Goal: Task Accomplishment & Management: Use online tool/utility

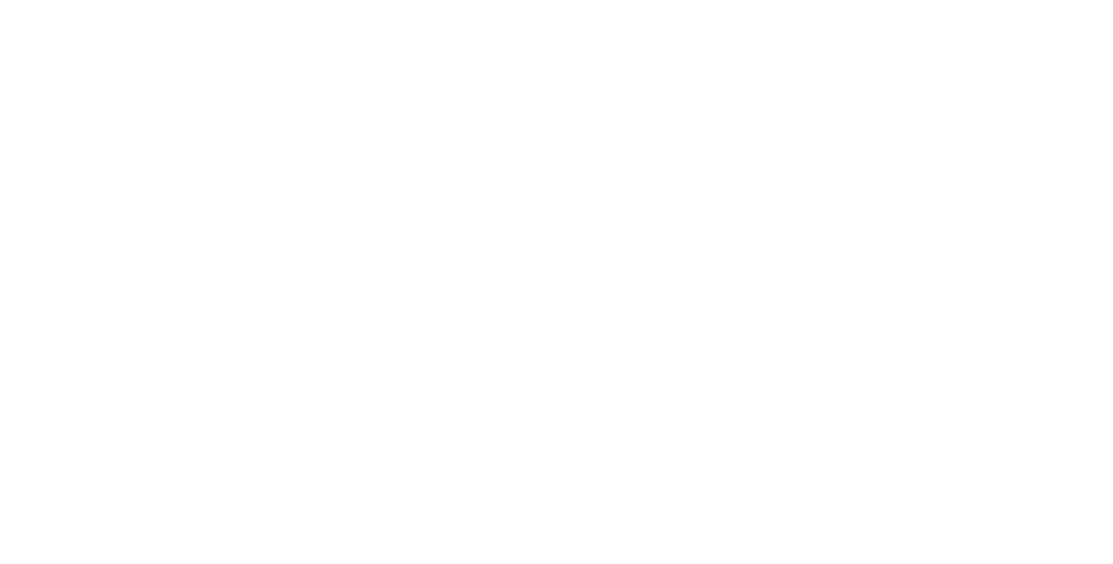
scroll to position [139, 0]
click at [992, 296] on div "URGENT" at bounding box center [963, 293] width 57 height 16
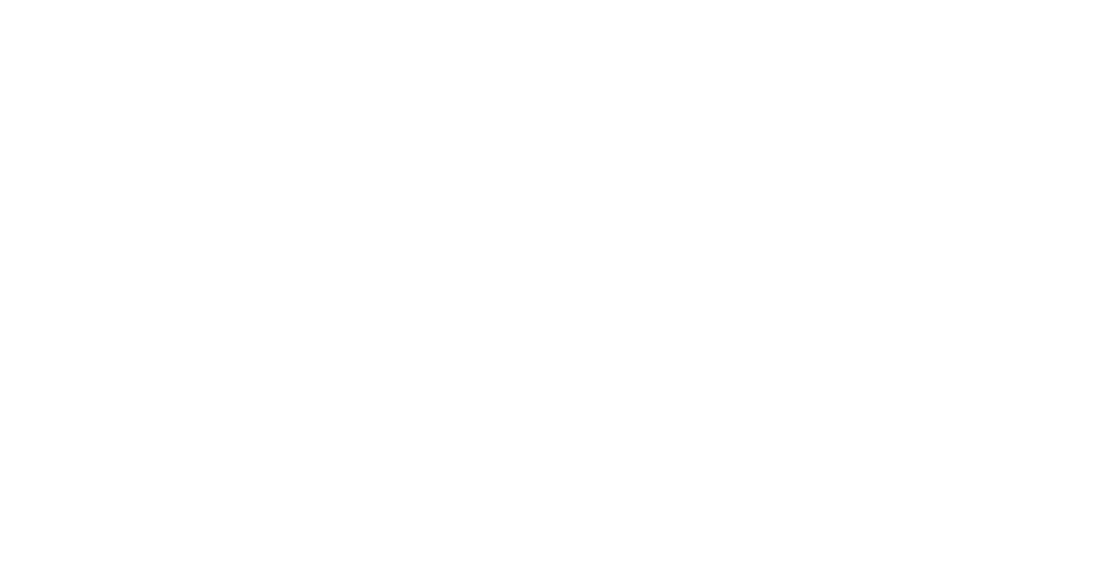
type input "Fab"
click at [869, 355] on div "PO" at bounding box center [806, 334] width 126 height 145
click at [831, 83] on button "Close" at bounding box center [798, 97] width 63 height 28
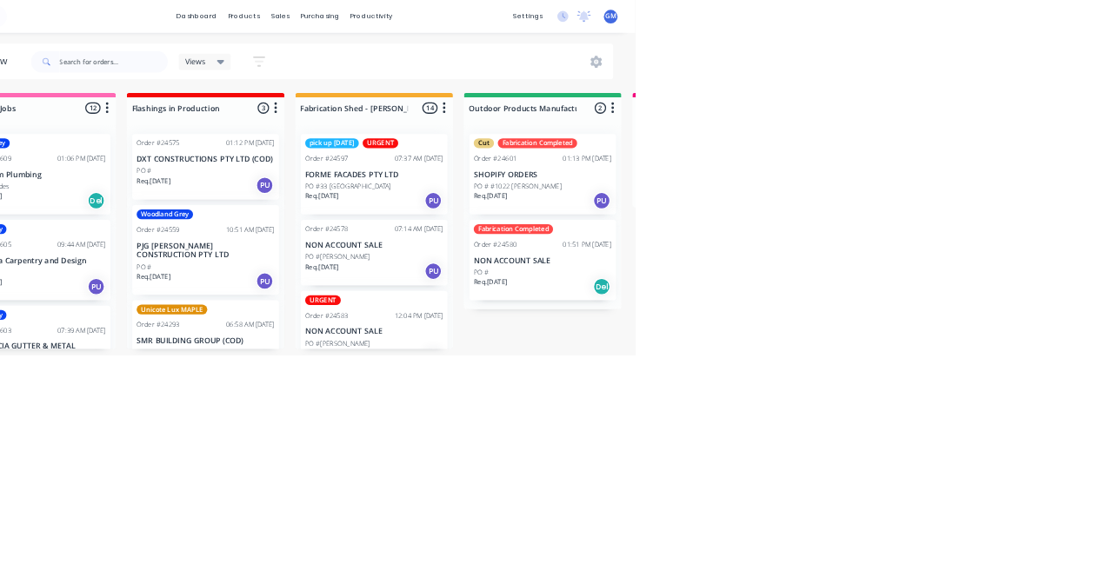
click at [731, 508] on div "12:04 PM [DATE]" at bounding box center [769, 502] width 77 height 16
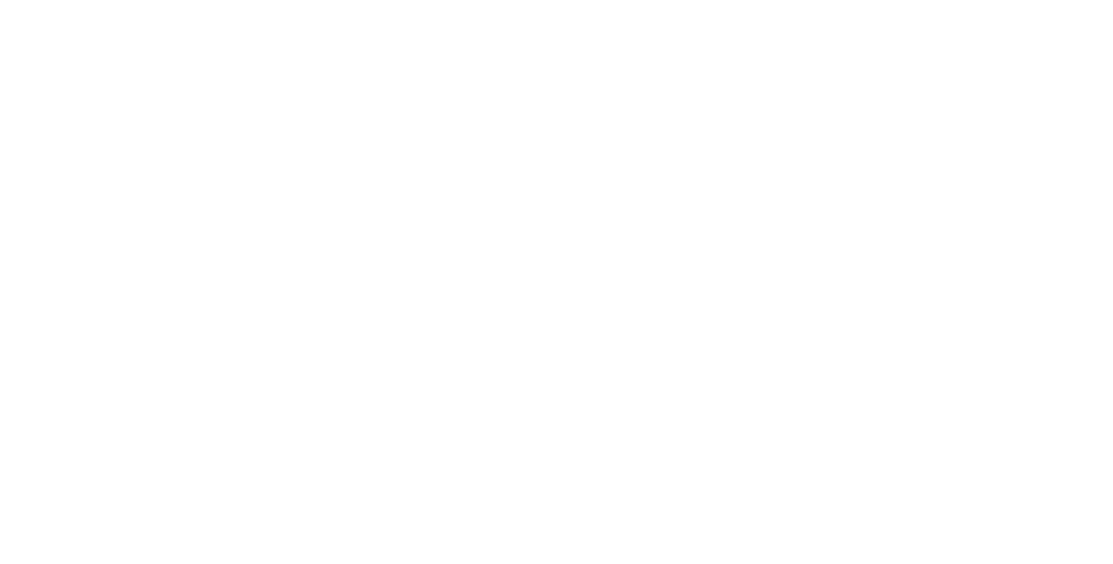
click at [831, 96] on button "Close" at bounding box center [798, 97] width 63 height 28
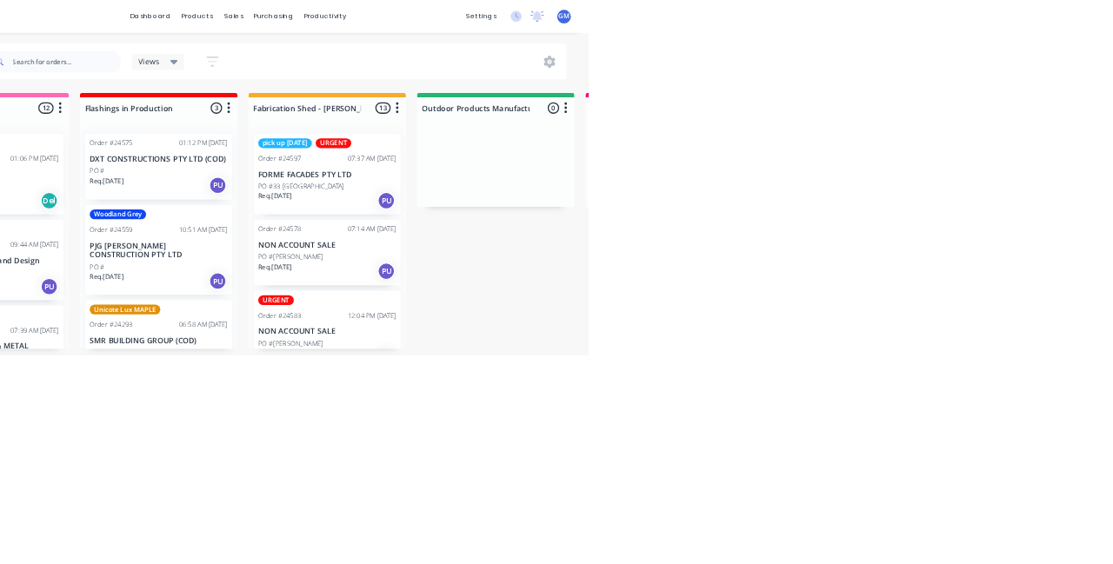
click at [751, 543] on div "PO #[PERSON_NAME]" at bounding box center [698, 546] width 219 height 16
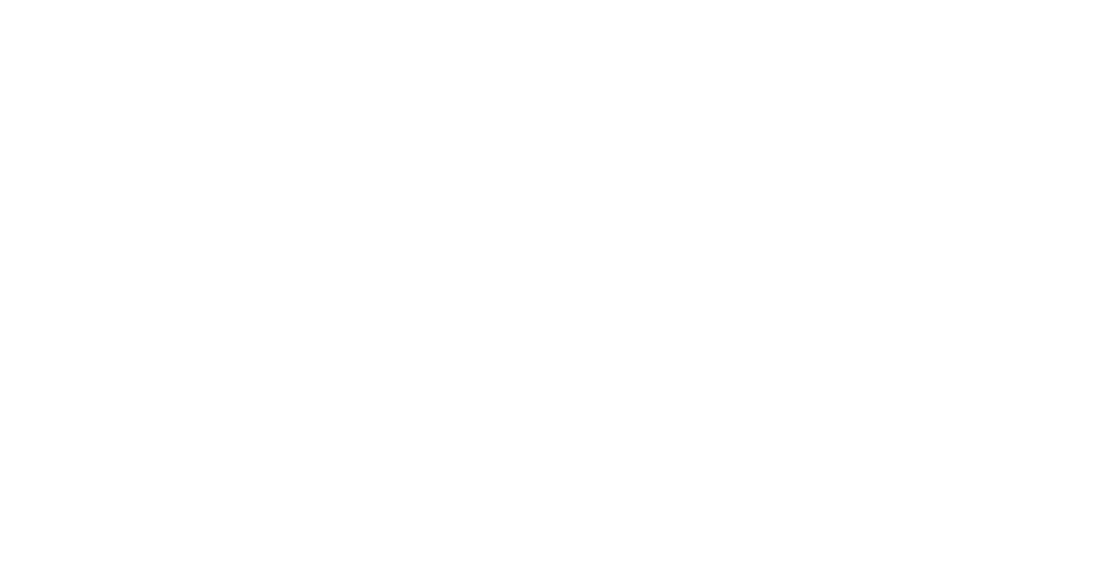
click at [1112, 564] on div "Order details Collaborate Checklists 0/0 Tracking Linked Orders Timeline Order …" at bounding box center [556, 282] width 1113 height 564
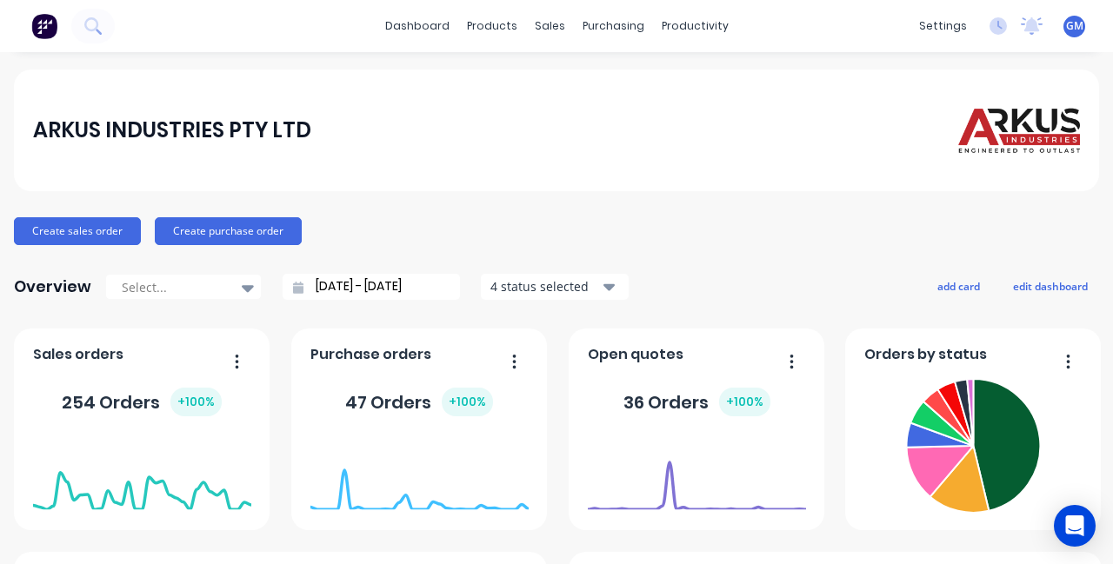
click at [393, 24] on link "dashboard" at bounding box center [418, 26] width 82 height 26
click at [491, 3] on div "dashboard products sales purchasing productivity dashboard products Product Cat…" at bounding box center [556, 26] width 1113 height 52
click at [690, 23] on div "productivity" at bounding box center [695, 26] width 84 height 26
click at [696, 66] on button "Workflow" at bounding box center [762, 82] width 230 height 35
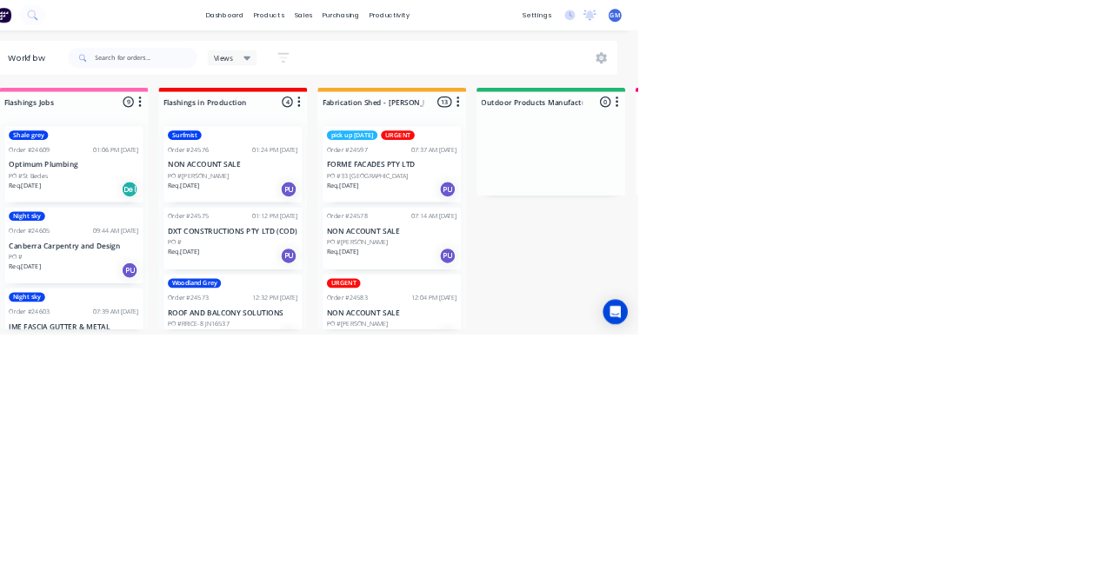
click at [687, 559] on div "Req. 07/08/25 PU" at bounding box center [698, 569] width 219 height 30
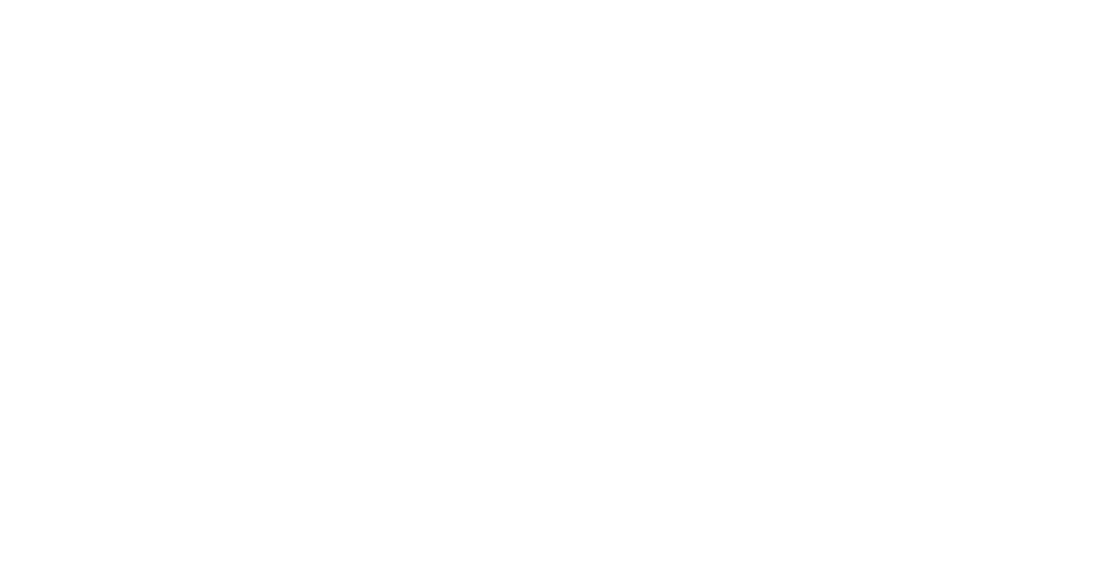
click at [317, 517] on div at bounding box center [299, 526] width 35 height 35
click at [953, 297] on div "URGENT" at bounding box center [925, 293] width 57 height 16
type input "Fa"
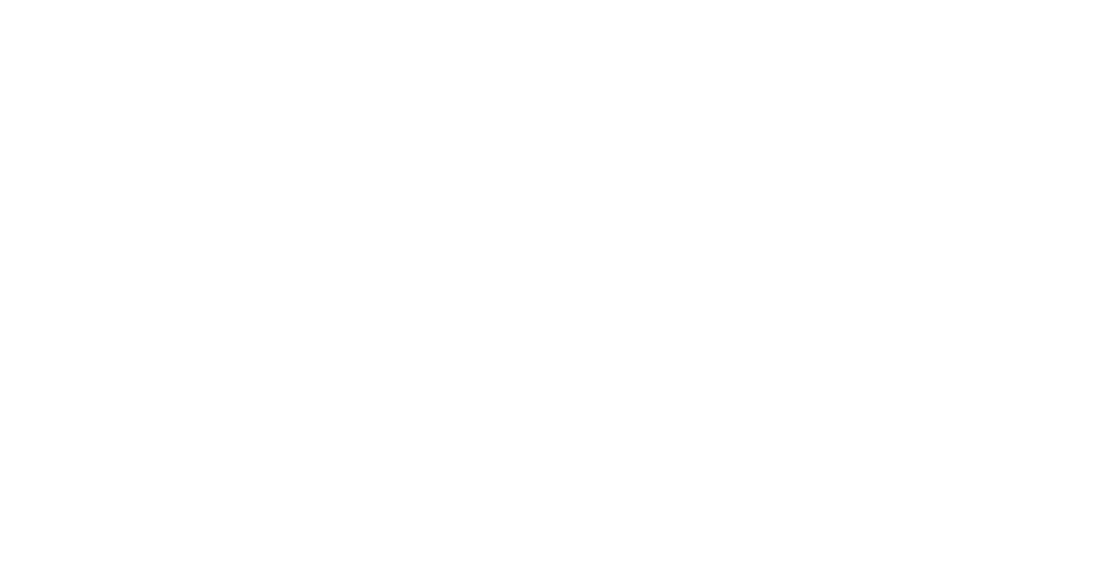
click at [1023, 390] on div "Notes" at bounding box center [653, 389] width 740 height 17
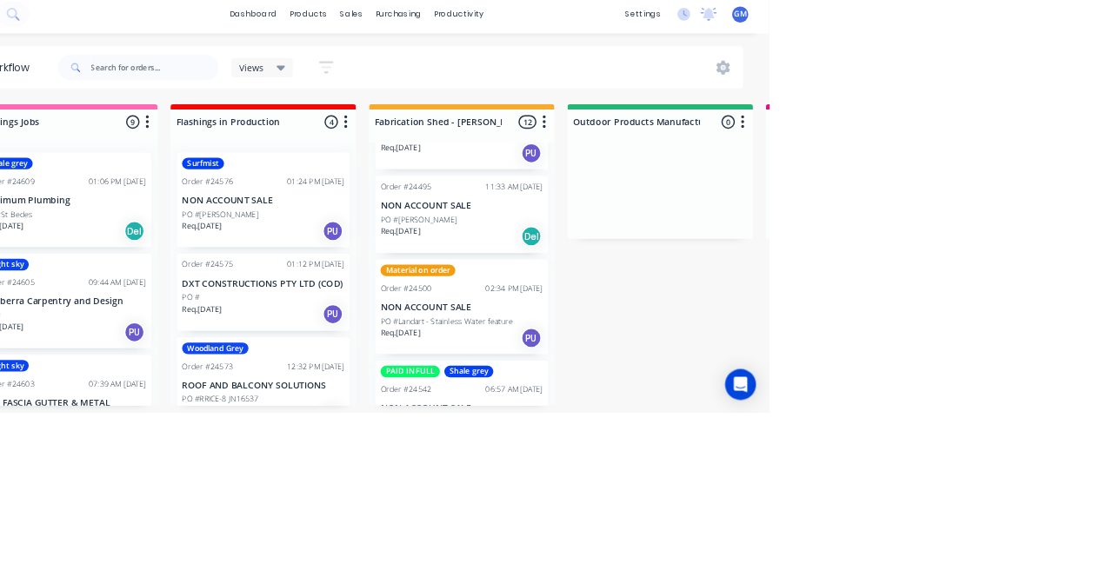
scroll to position [367, 0]
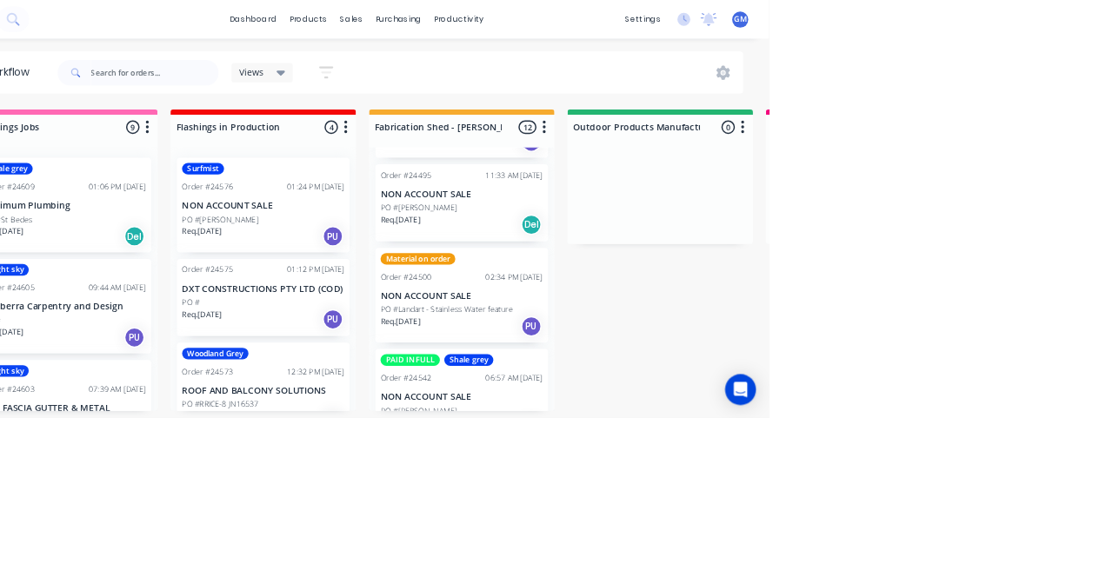
click at [666, 503] on div "Order #24542 06:57 AM [DATE]" at bounding box center [698, 511] width 219 height 16
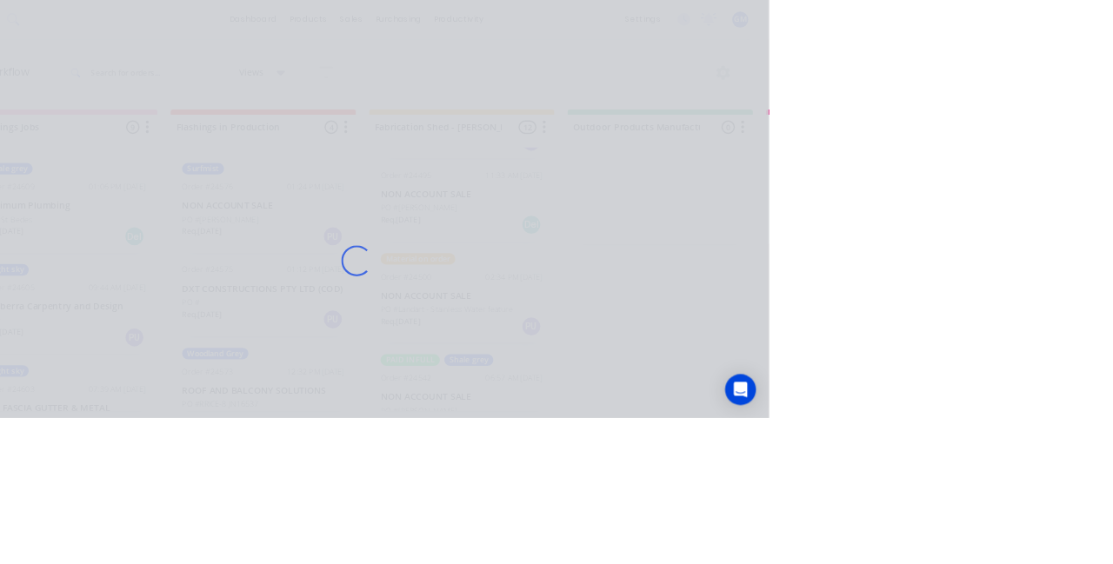
click at [678, 551] on div "Loading..." at bounding box center [556, 282] width 1113 height 564
